Goal: Ask a question

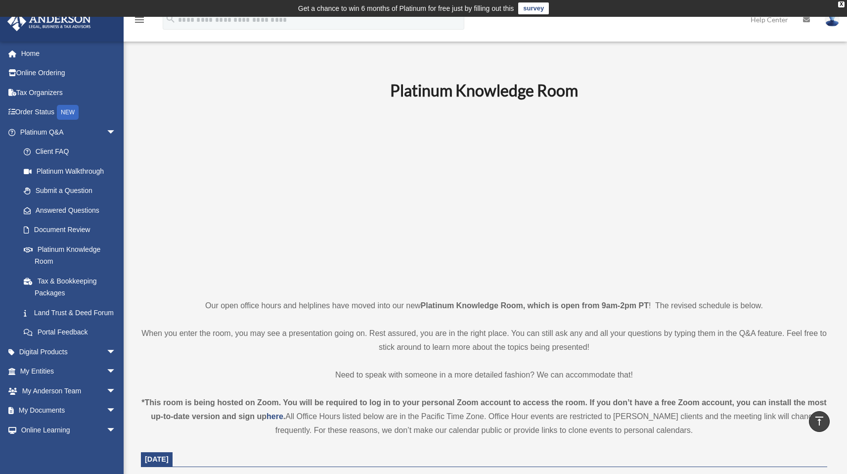
scroll to position [412, 0]
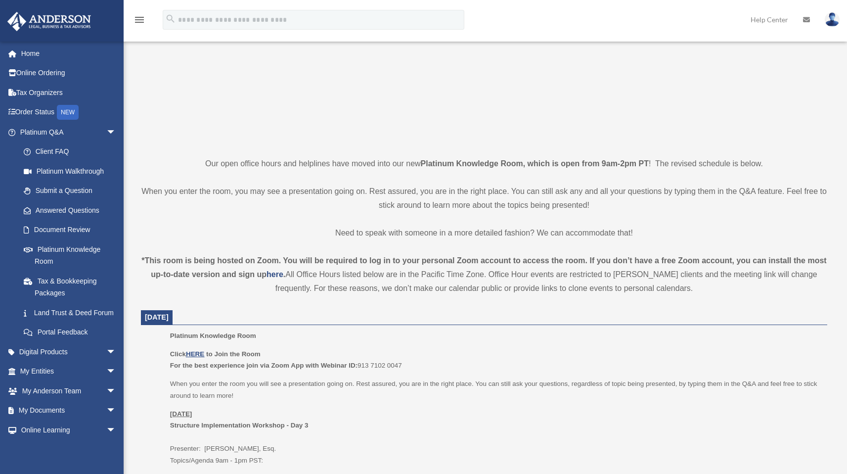
scroll to position [194, 0]
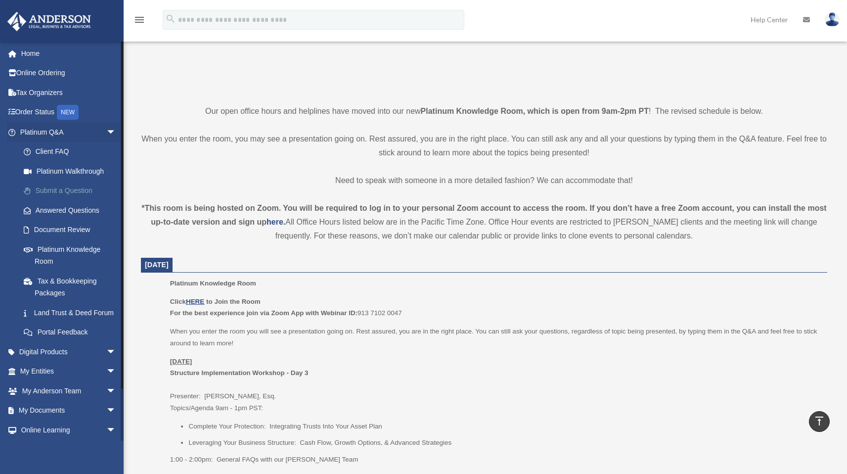
click at [68, 190] on link "Submit a Question" at bounding box center [72, 191] width 117 height 20
click at [55, 215] on link "Answered Questions" at bounding box center [72, 210] width 117 height 20
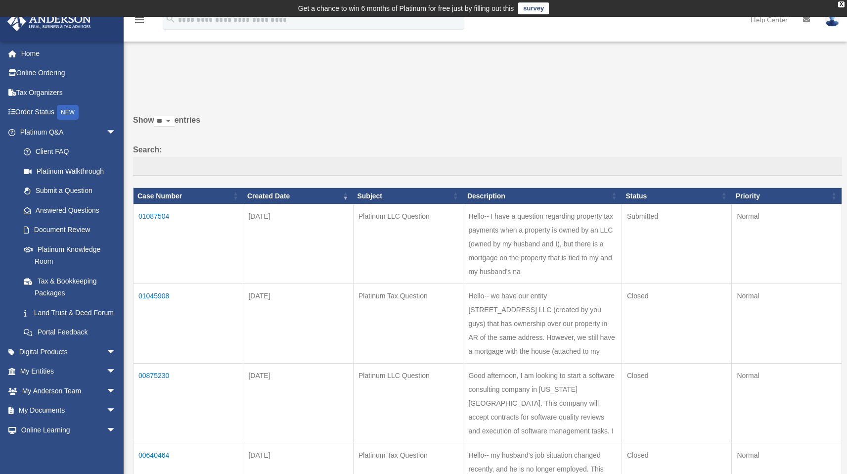
click at [161, 214] on td "01087504" at bounding box center [188, 244] width 110 height 80
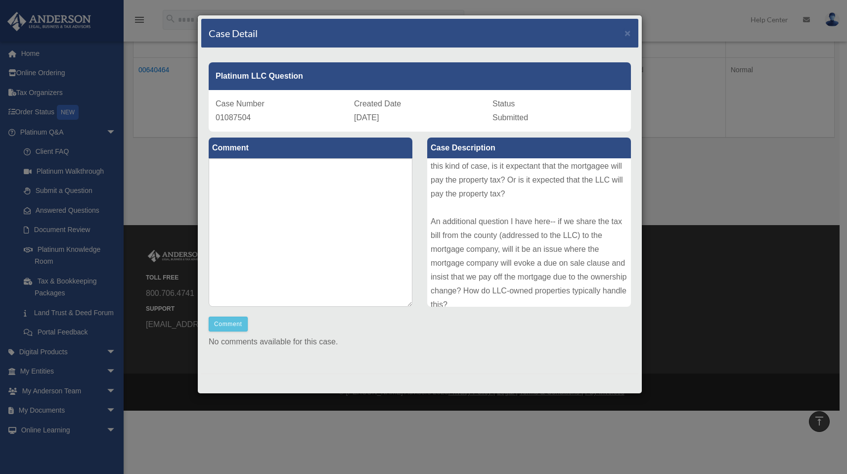
scroll to position [94, 0]
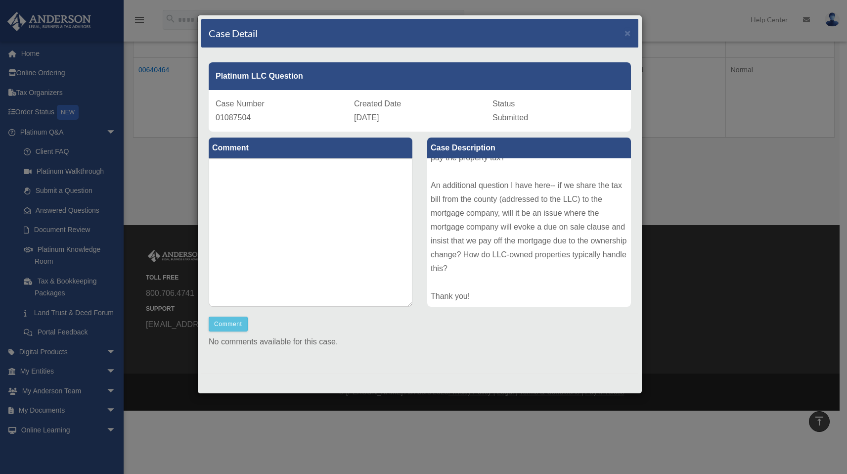
click at [716, 160] on div "Case Detail × Platinum LLC Question Case Number 01087504 Created Date August 24…" at bounding box center [423, 237] width 847 height 474
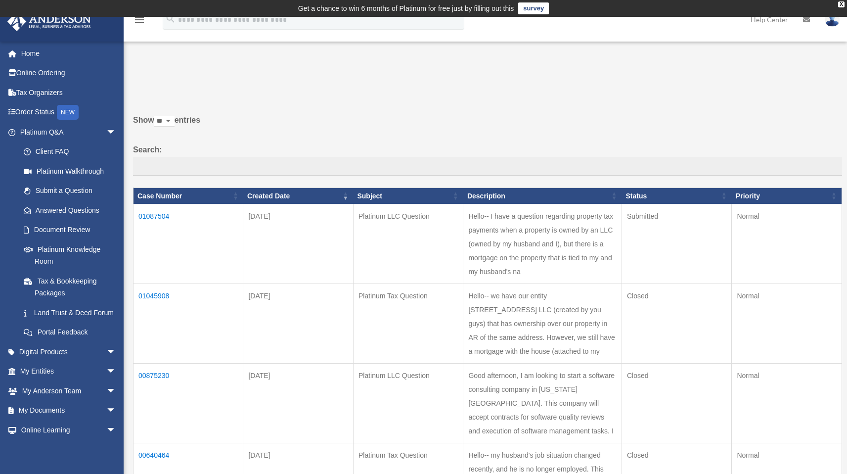
scroll to position [91, 0]
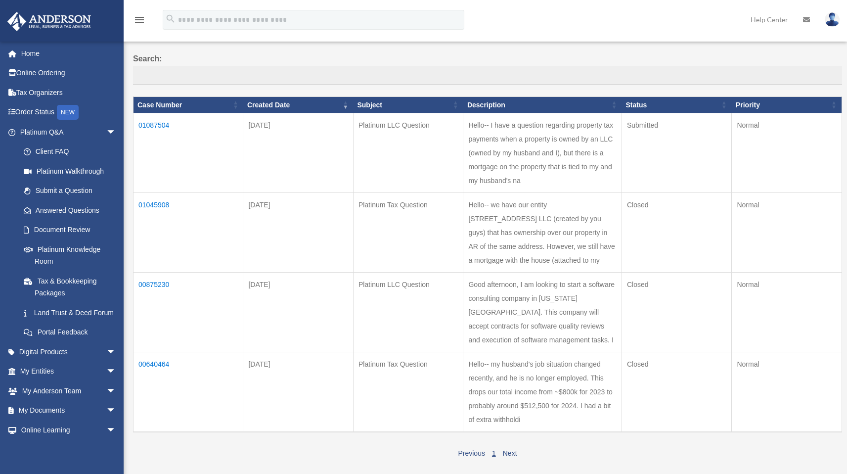
click at [773, 19] on link "Help Center" at bounding box center [769, 19] width 52 height 39
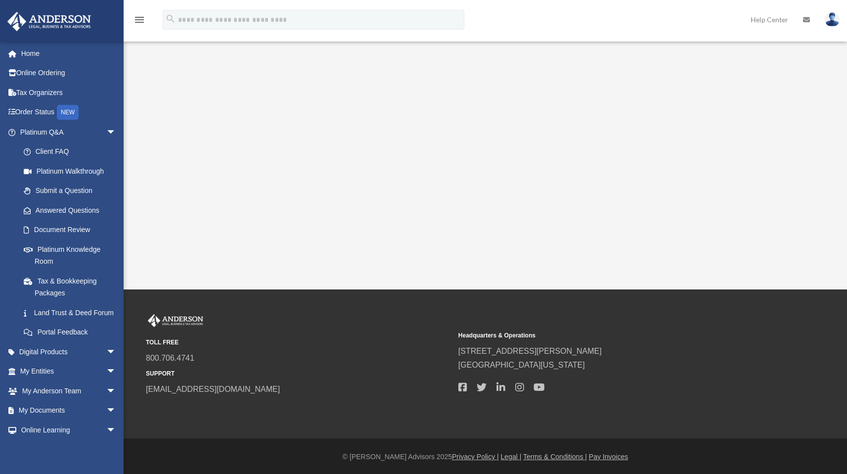
scroll to position [176, 0]
click at [176, 354] on link "800.706.4741" at bounding box center [170, 356] width 48 height 8
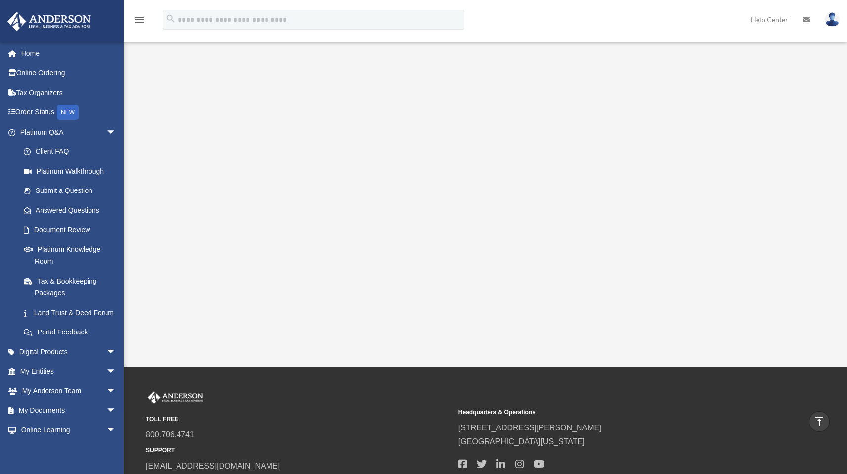
scroll to position [0, 0]
